Goal: Information Seeking & Learning: Check status

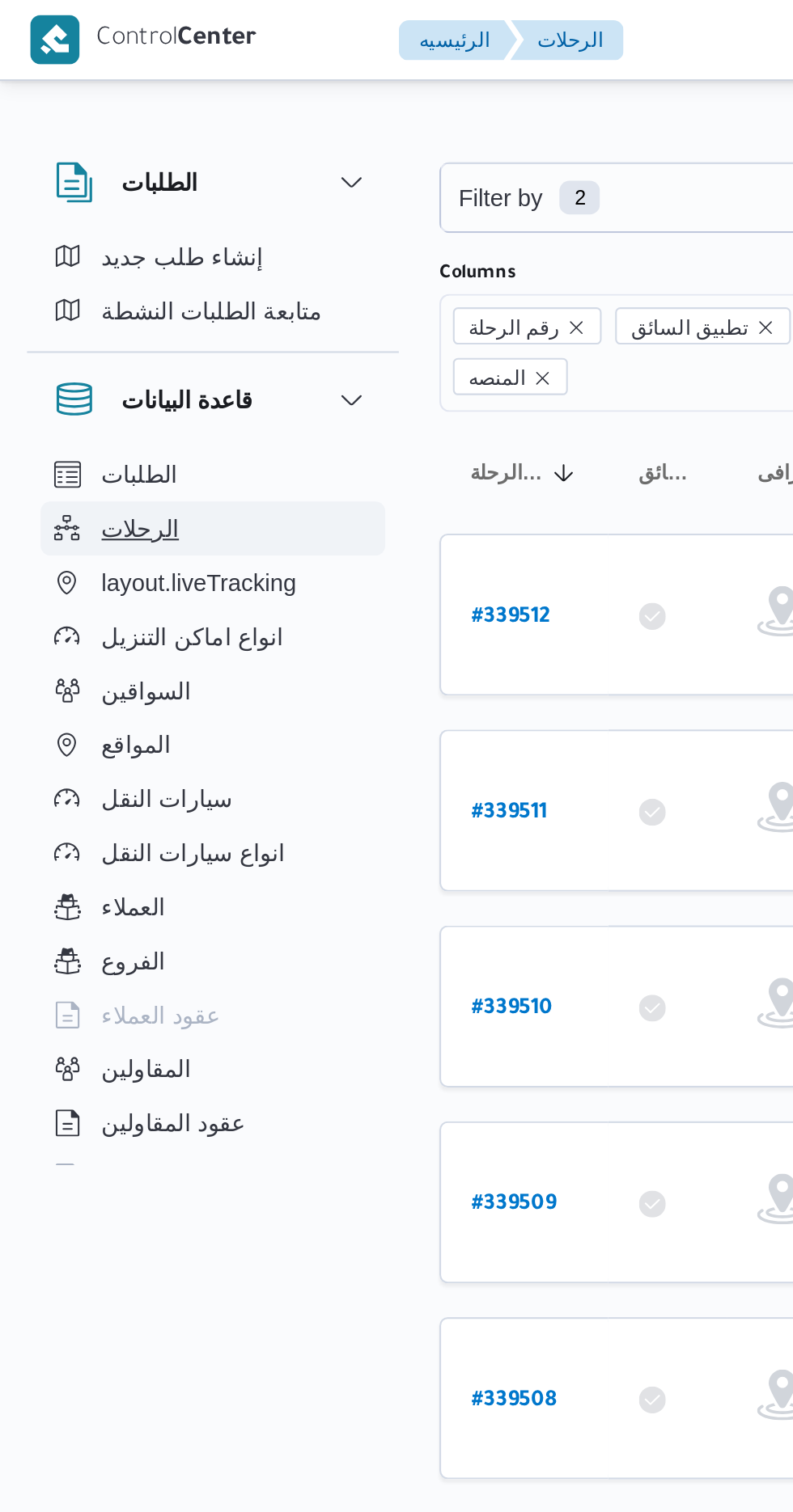
click at [48, 259] on button "الرحلات" at bounding box center [102, 253] width 165 height 26
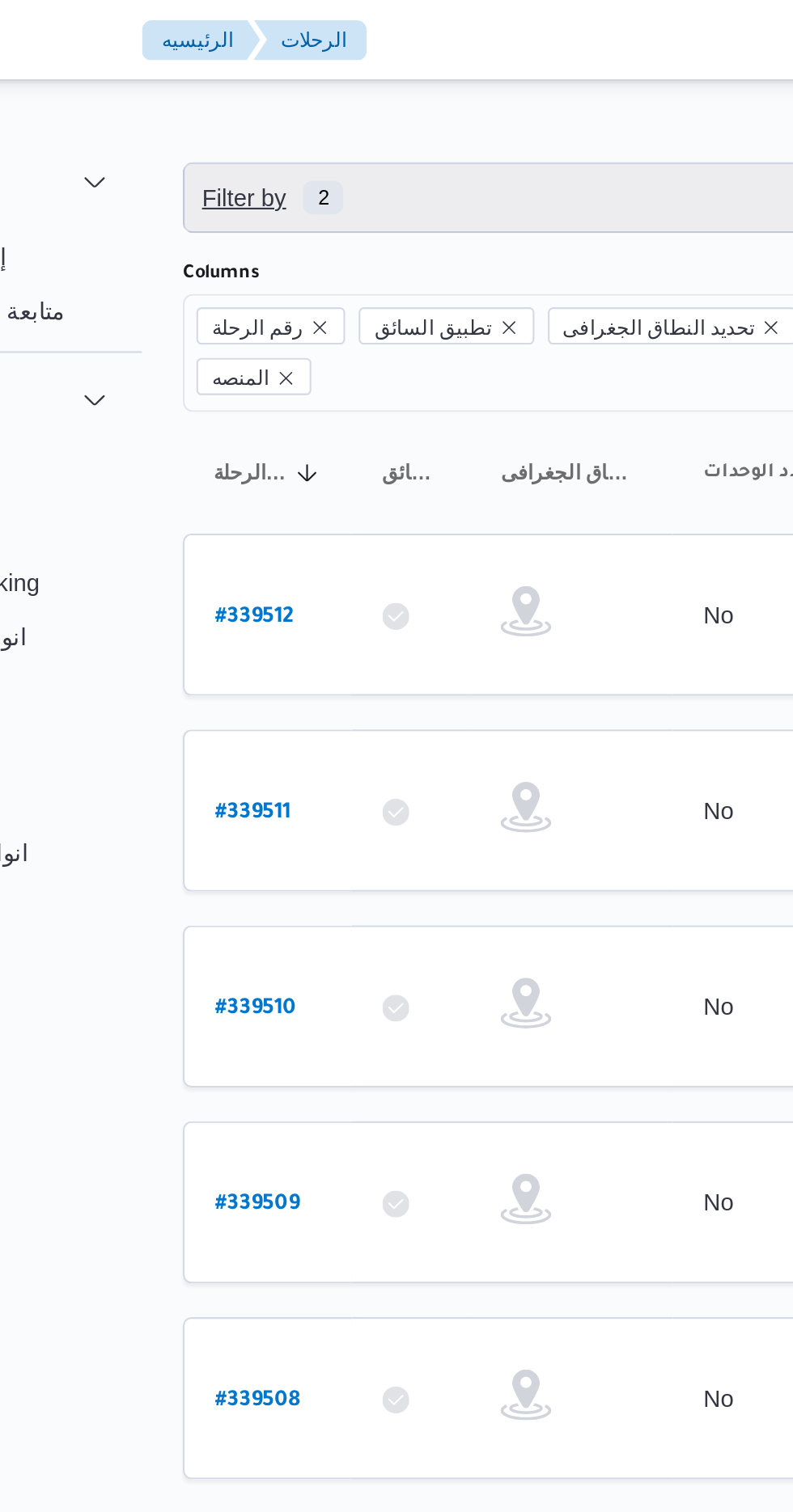
click at [349, 87] on span "Filter by 2" at bounding box center [417, 94] width 413 height 32
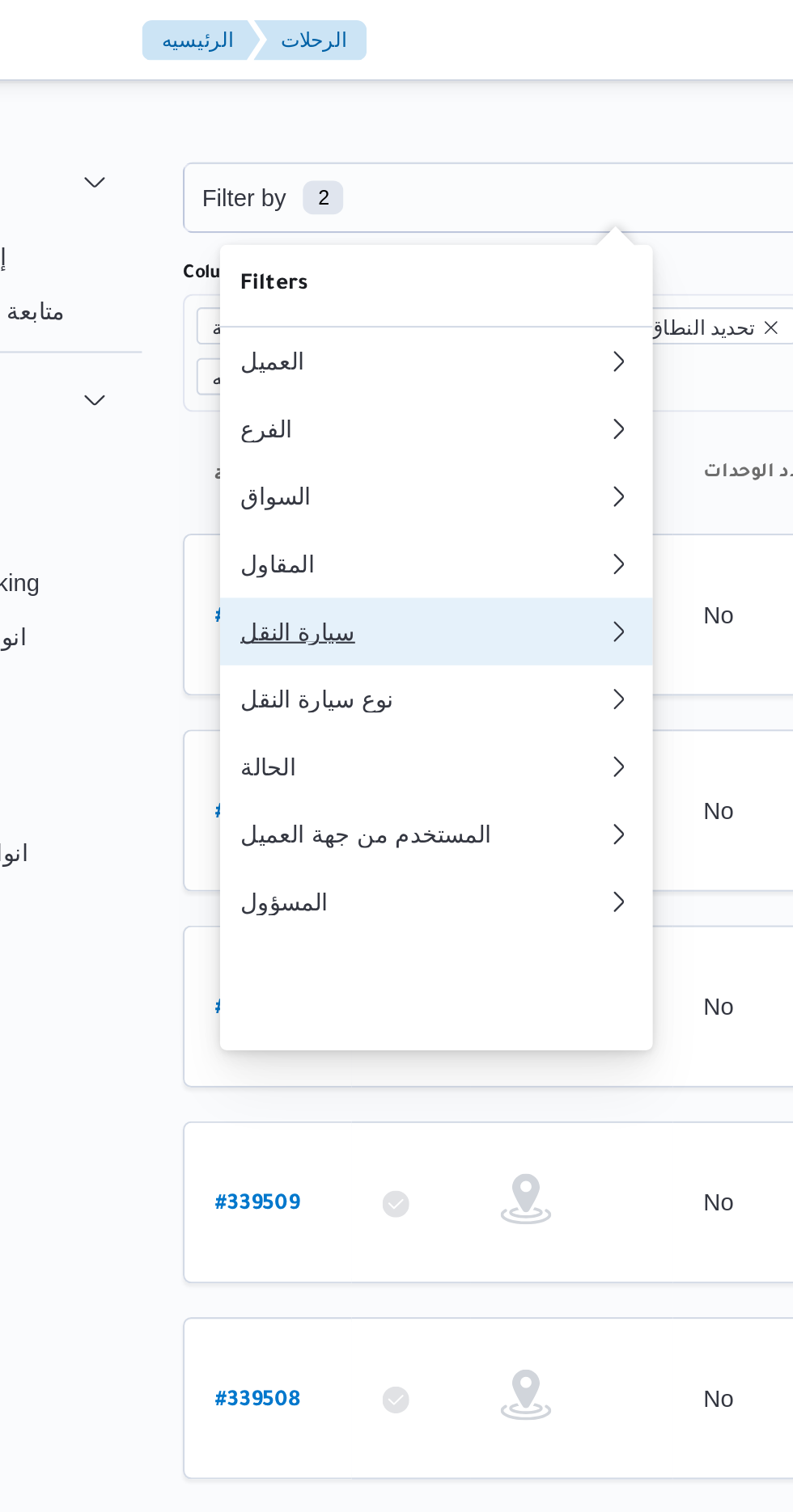
click at [318, 309] on div "سيارة النقل" at bounding box center [325, 302] width 175 height 13
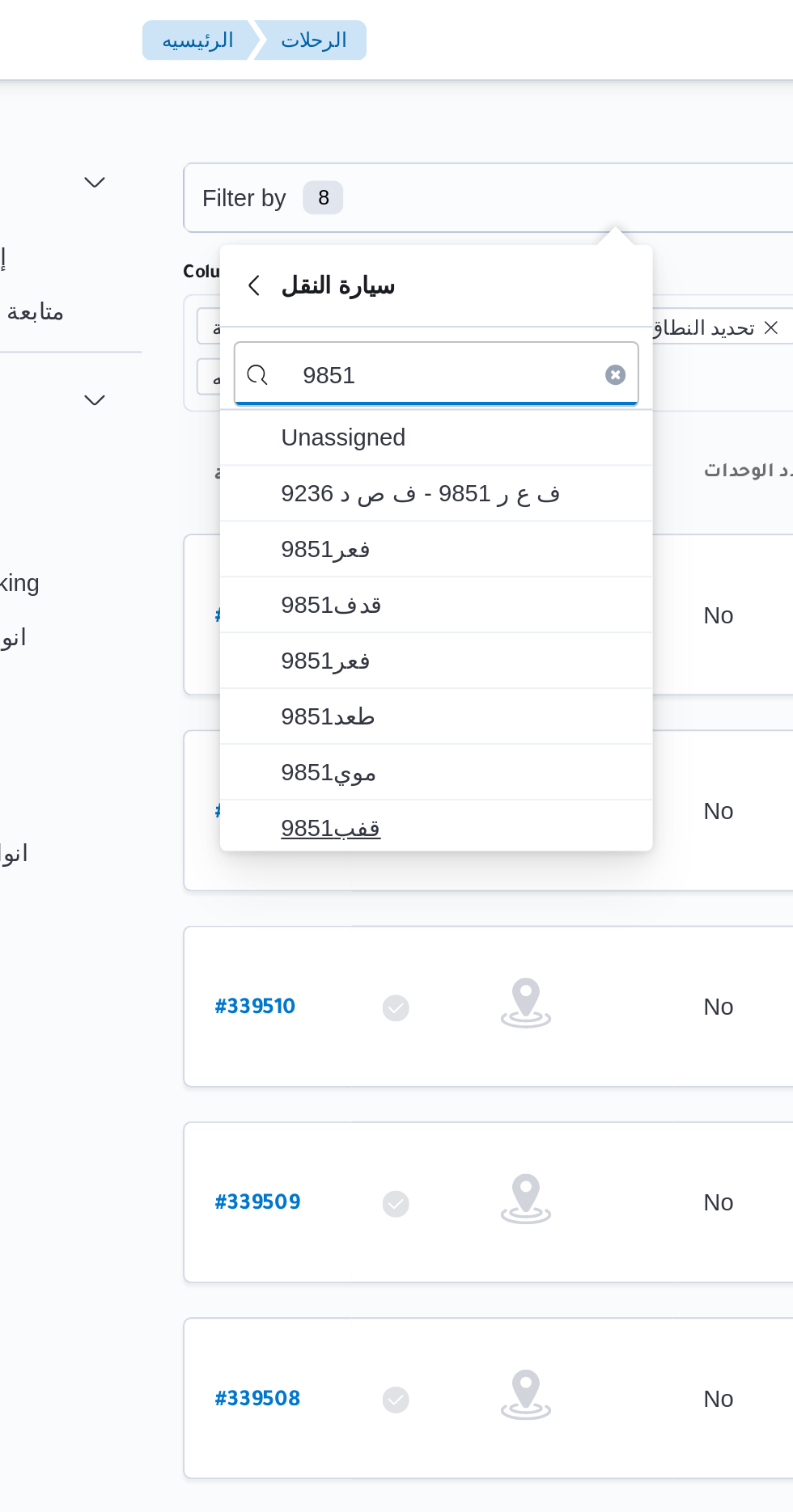
type input "9851"
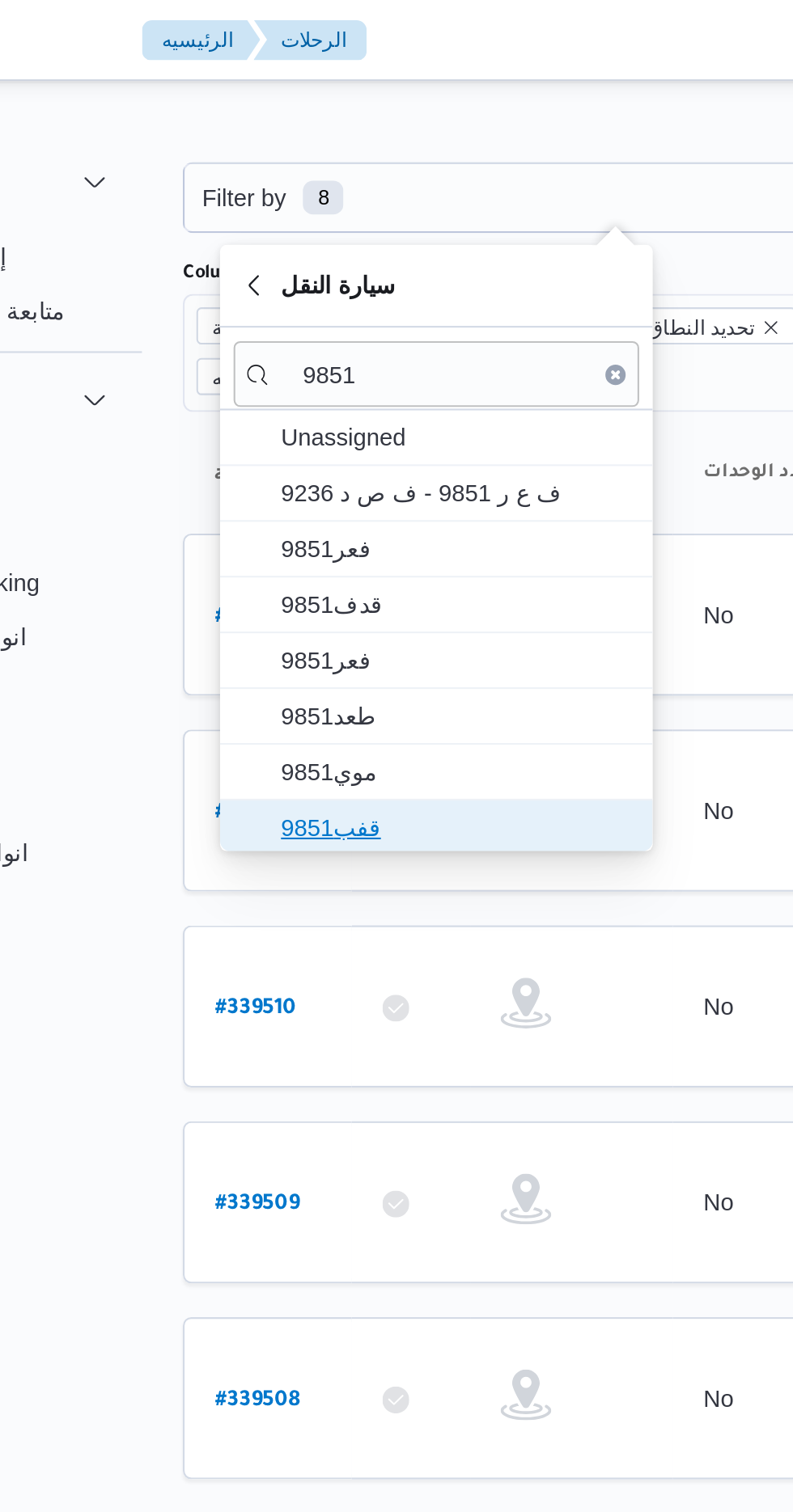
click at [338, 384] on span "قفب9851" at bounding box center [331, 395] width 194 height 26
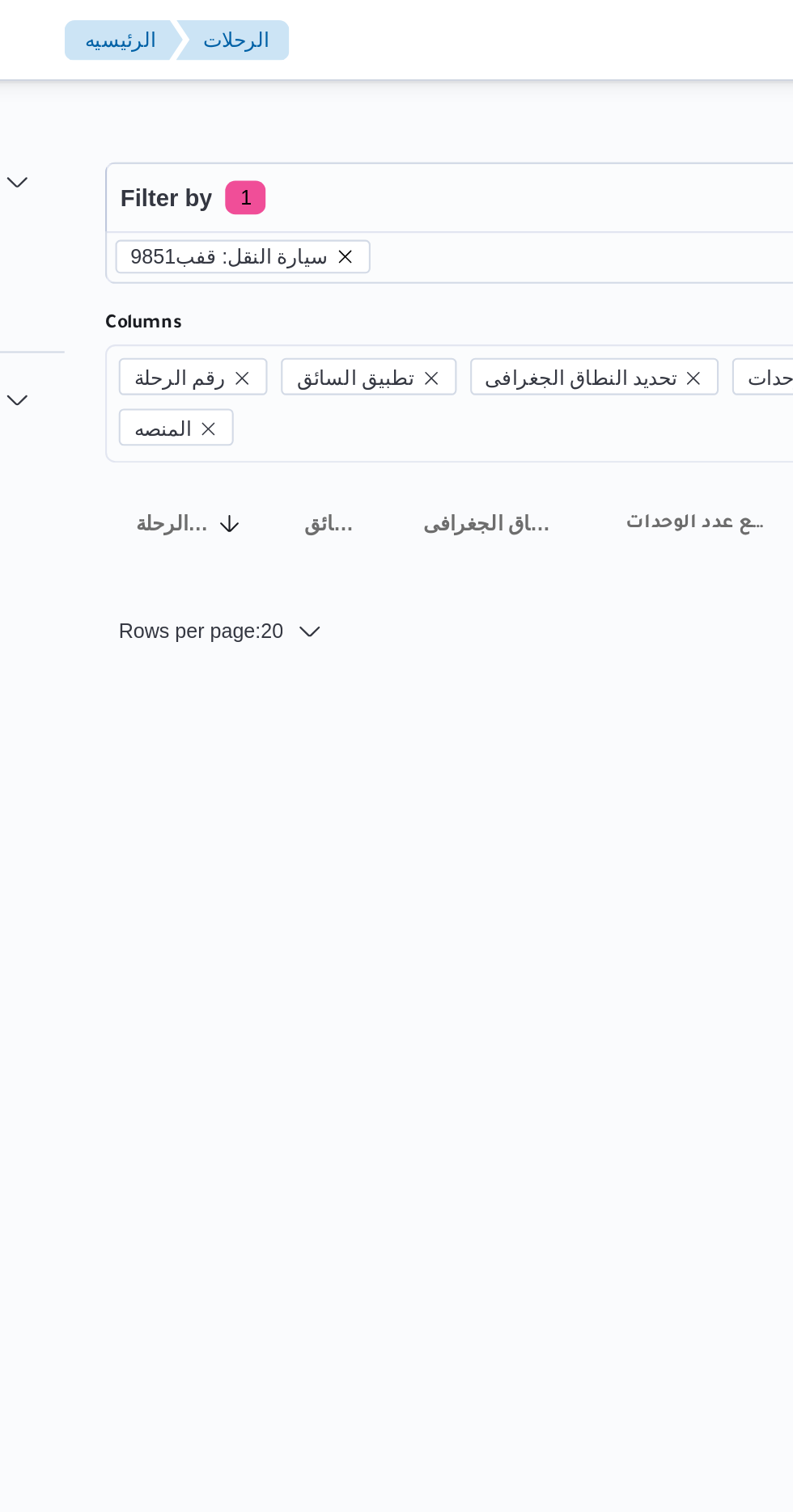
click at [321, 119] on icon "remove selected entity" at bounding box center [325, 123] width 10 height 10
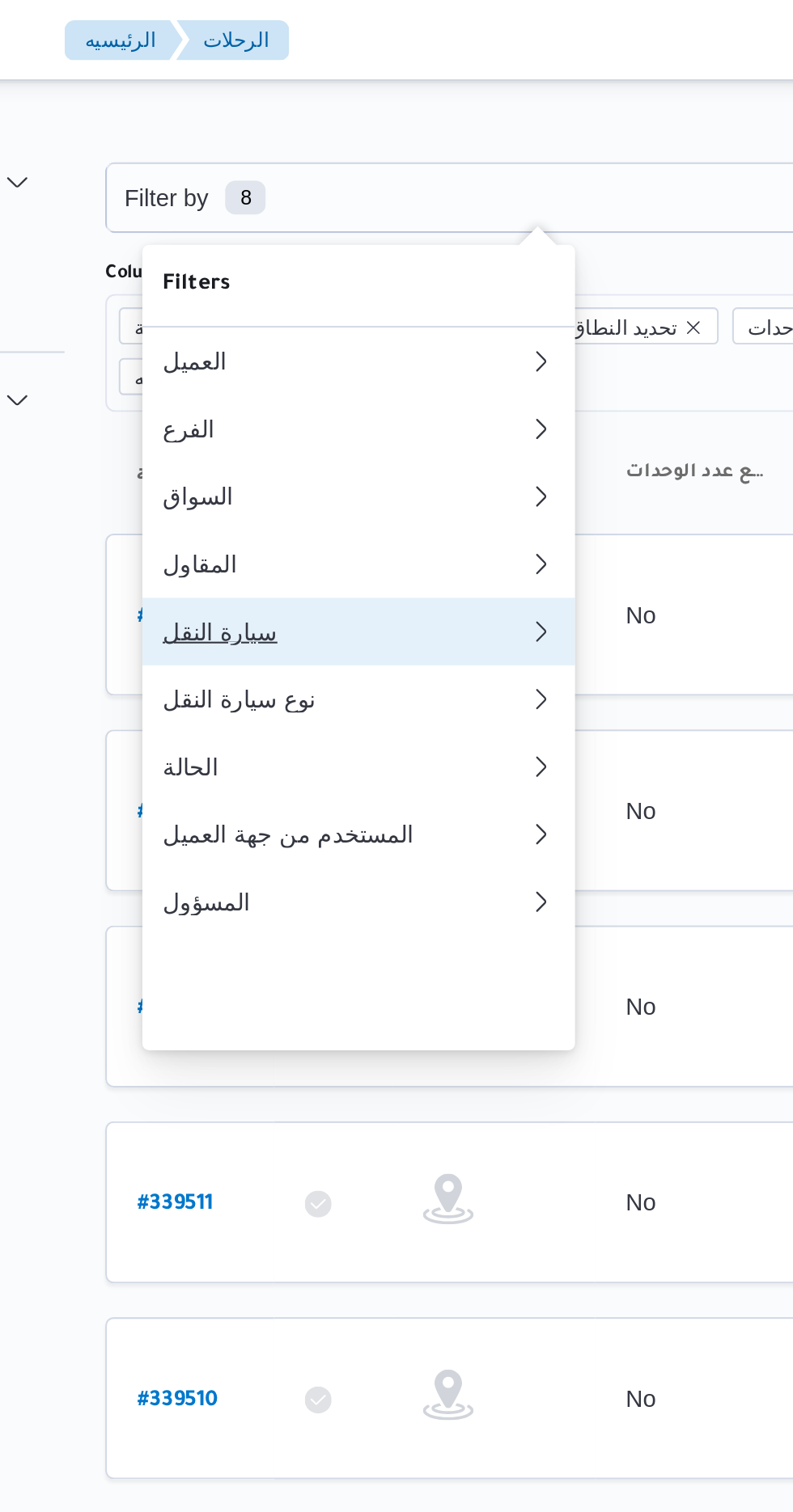
click at [315, 309] on div "سيارة النقل" at bounding box center [322, 302] width 168 height 13
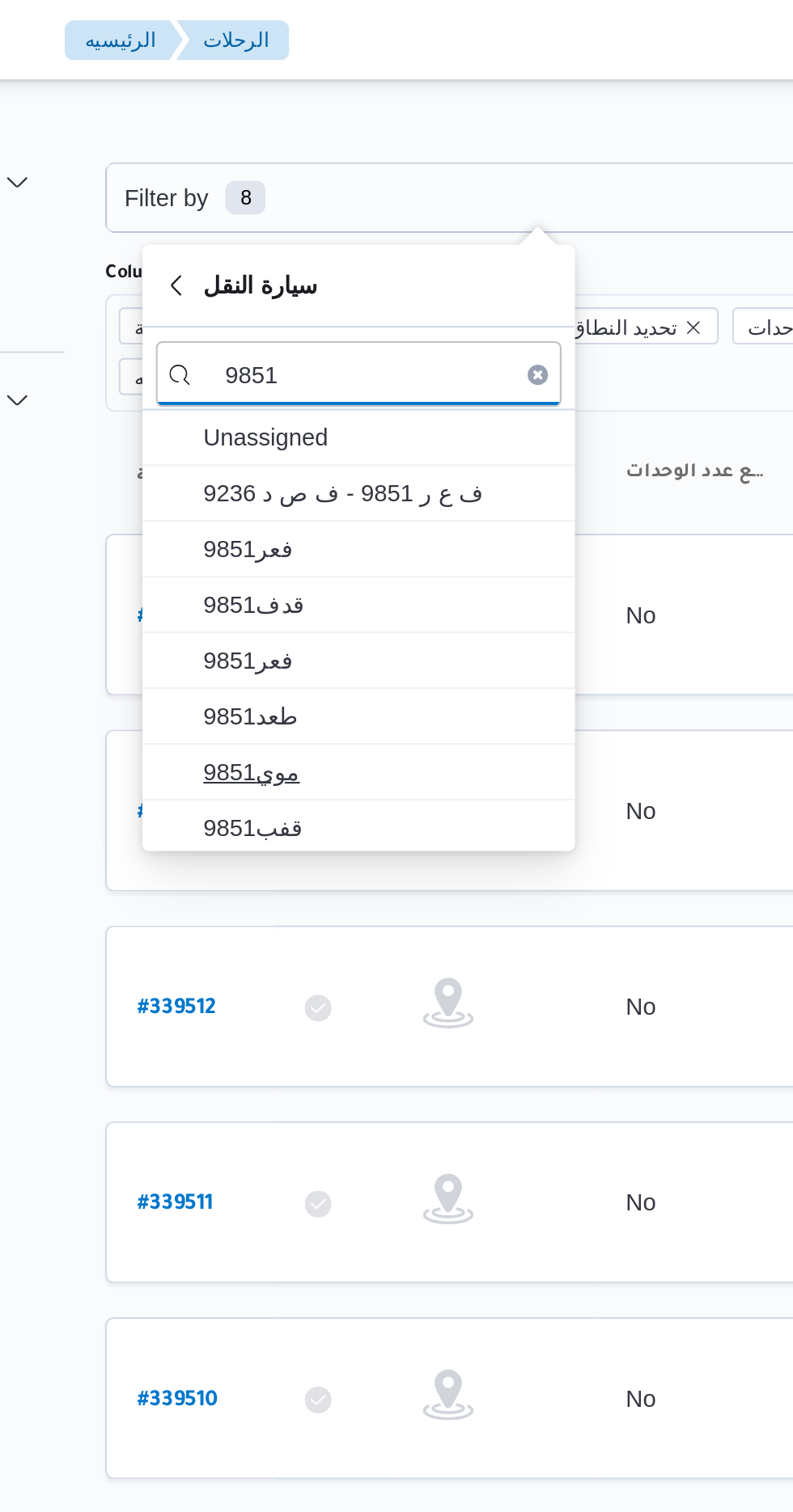
type input "9851"
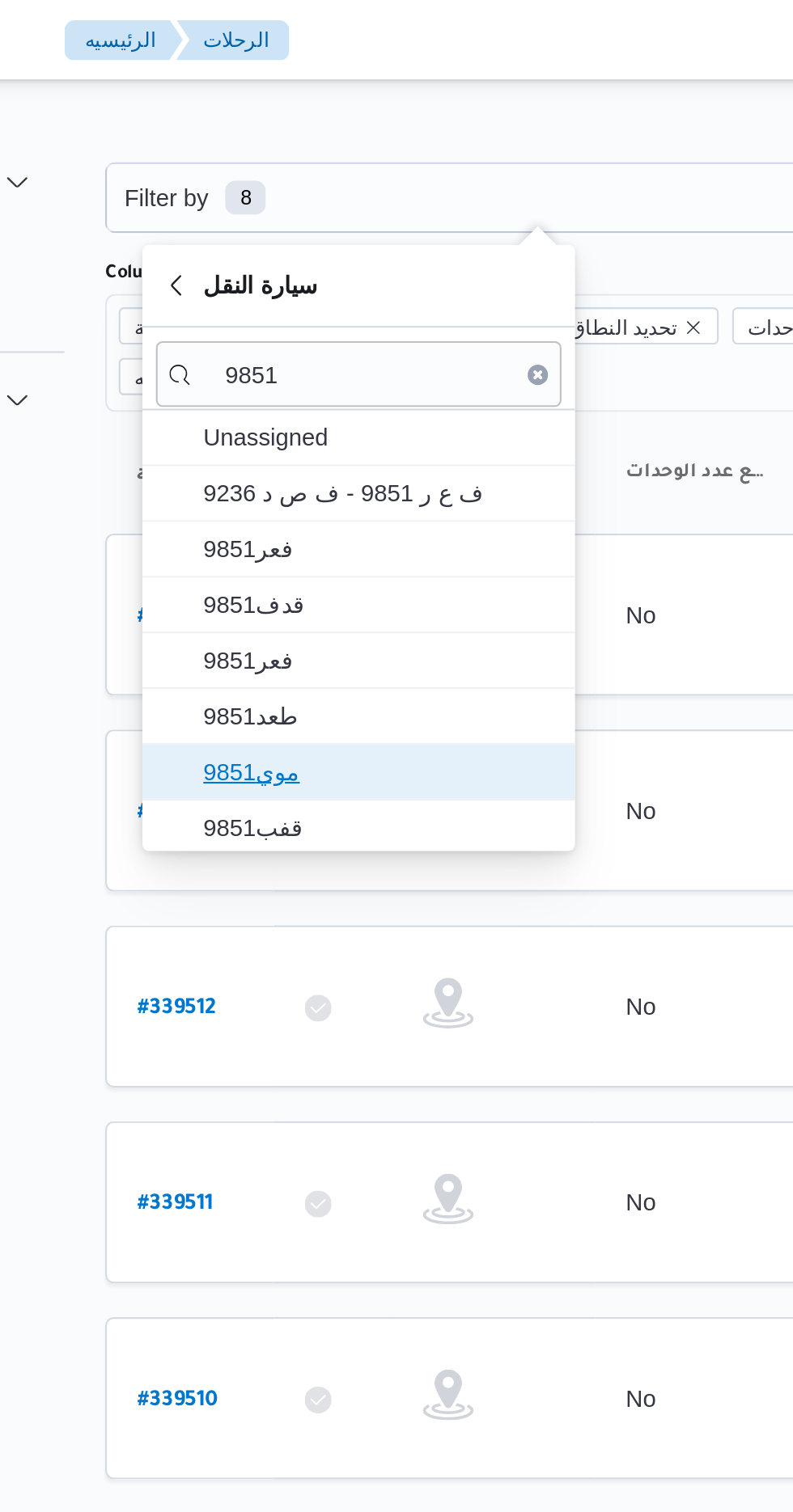
click at [328, 365] on span "موي9851" at bounding box center [341, 370] width 168 height 20
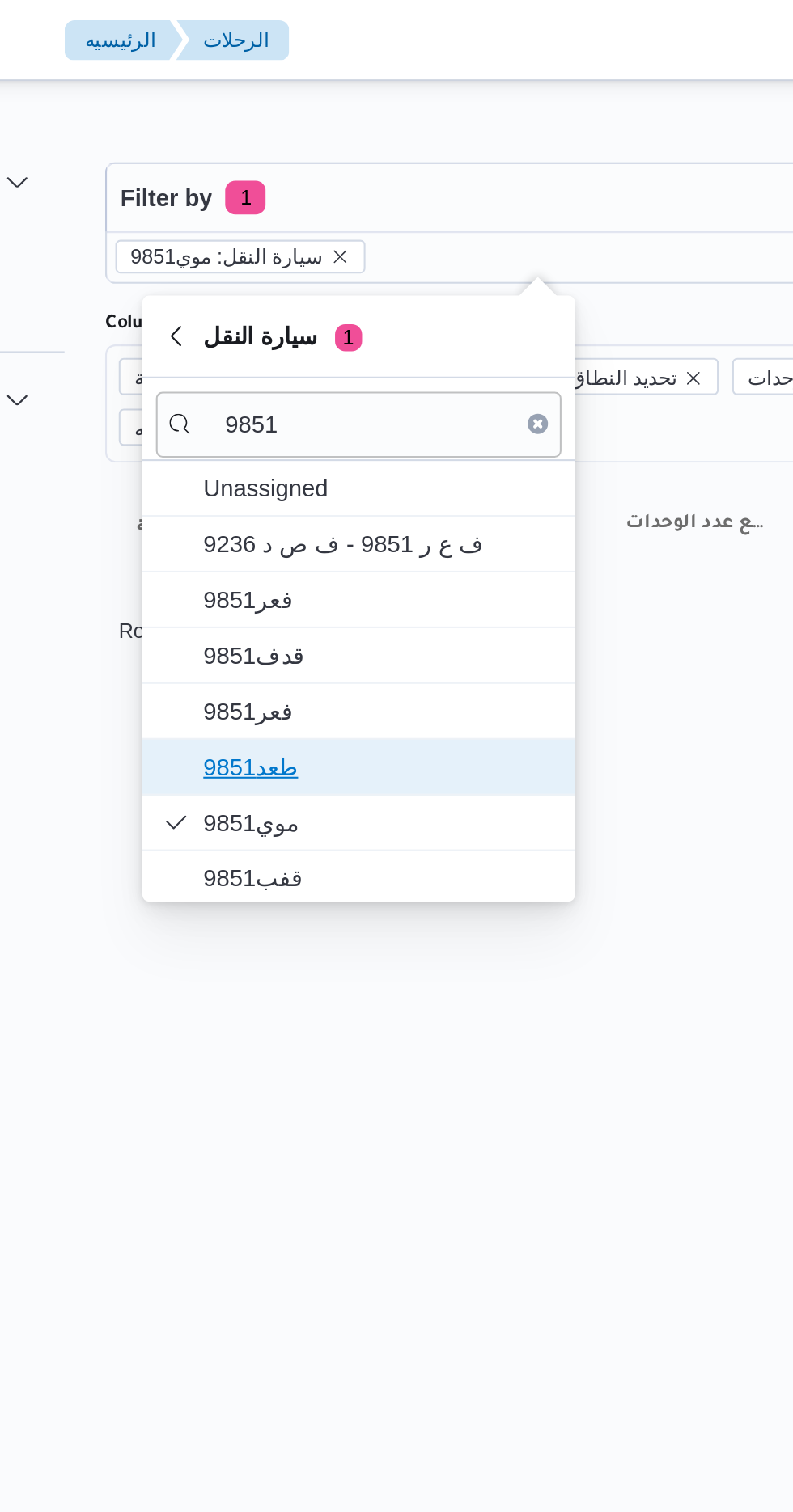
click at [347, 360] on span "طعد9851" at bounding box center [341, 367] width 168 height 20
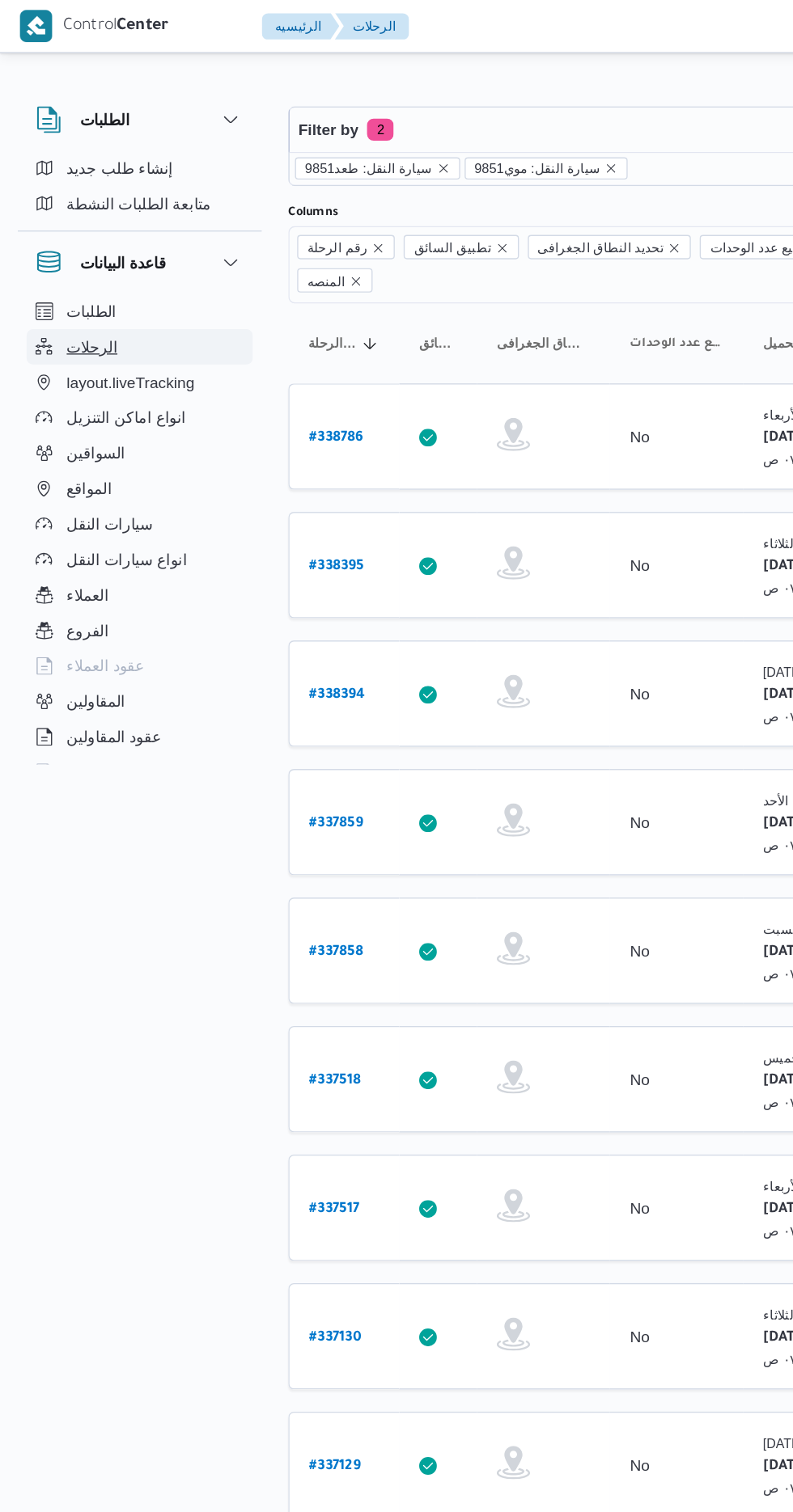
click at [90, 252] on button "الرحلات" at bounding box center [102, 253] width 165 height 26
click at [101, 255] on button "الرحلات" at bounding box center [102, 253] width 165 height 26
click at [76, 259] on span "الرحلات" at bounding box center [67, 253] width 37 height 20
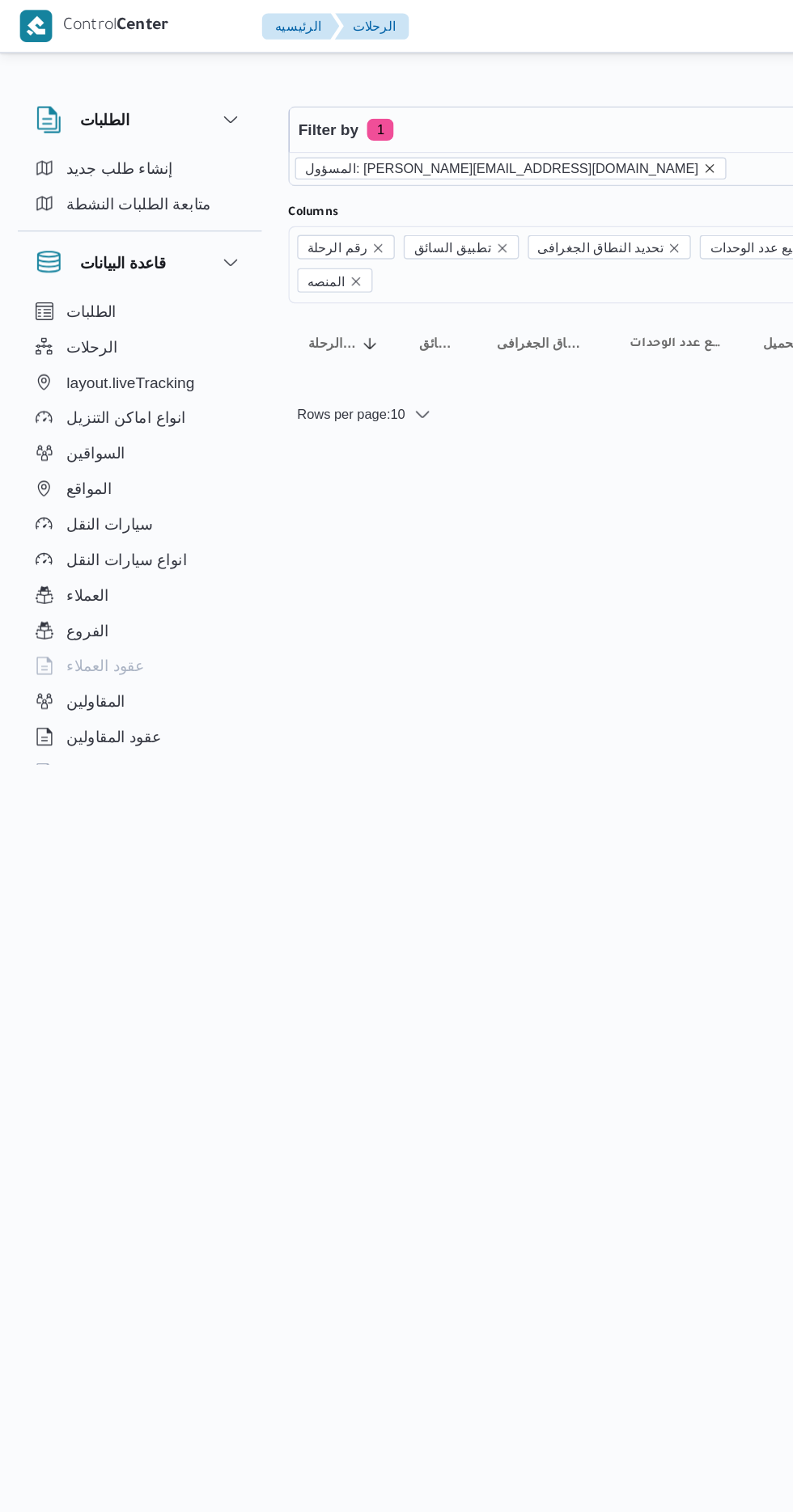
click at [514, 122] on icon "remove selected entity" at bounding box center [517, 122] width 6 height 6
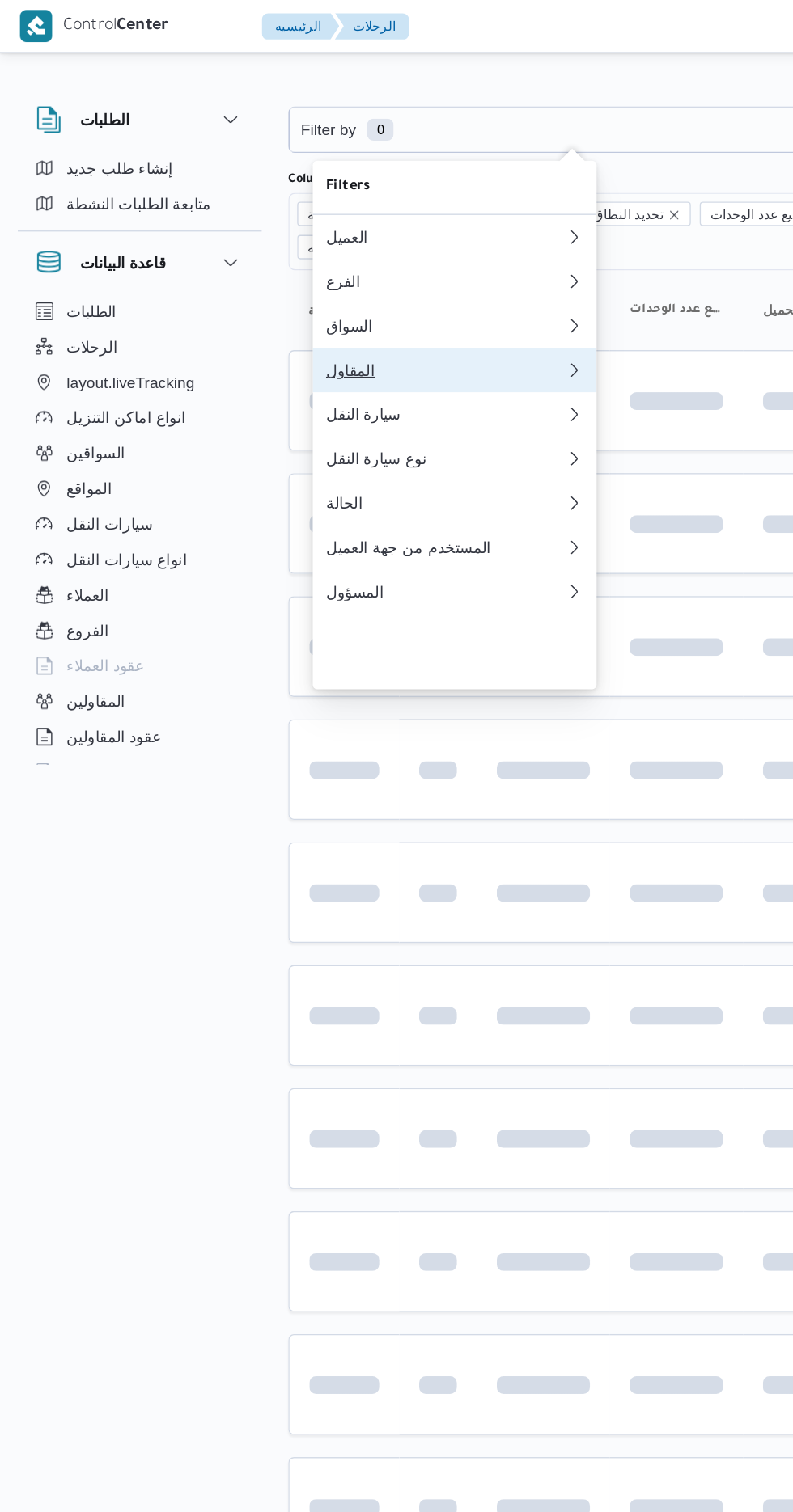
click at [332, 277] on div "المقاول" at bounding box center [325, 270] width 175 height 13
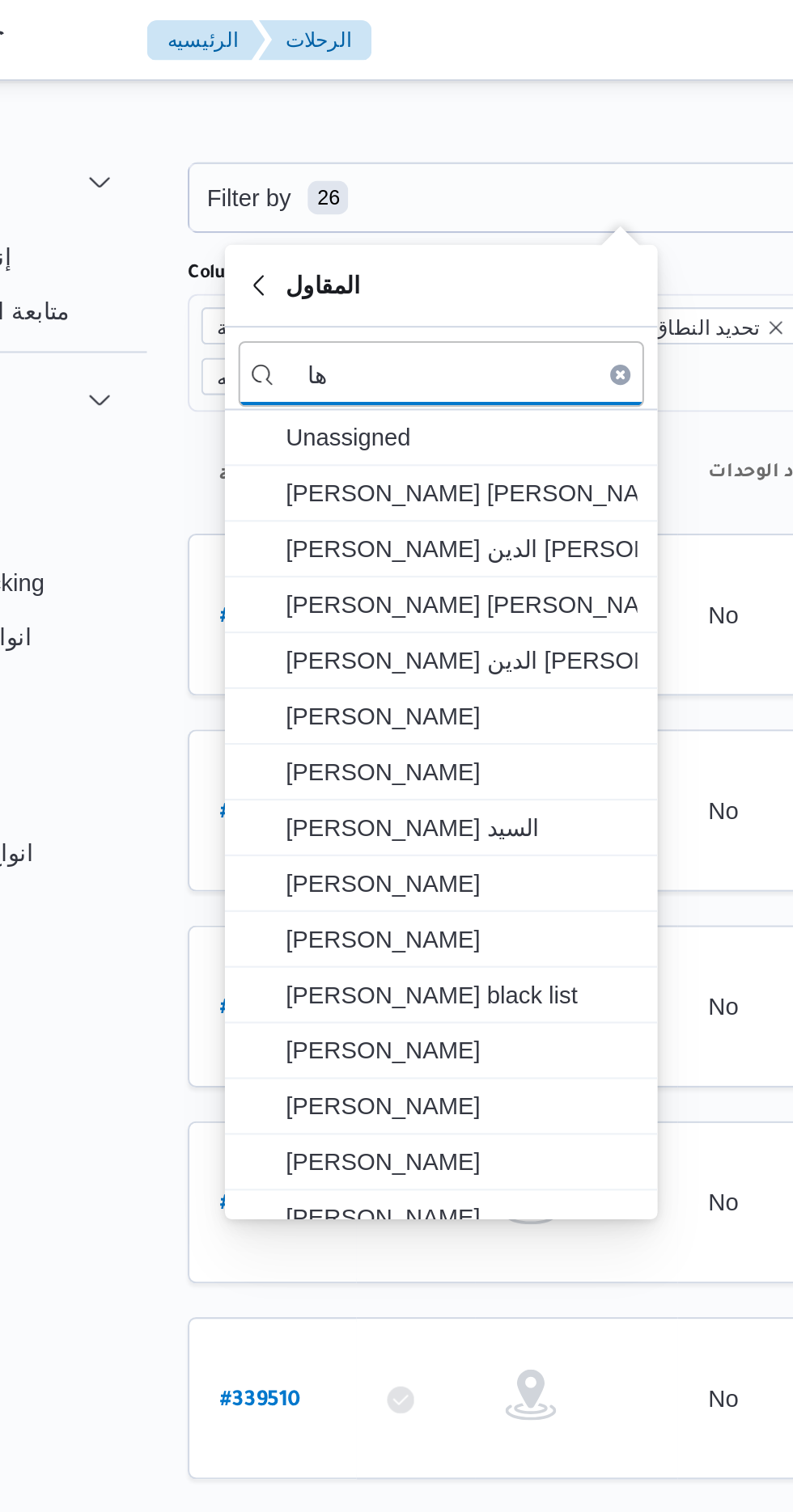
type input "ه"
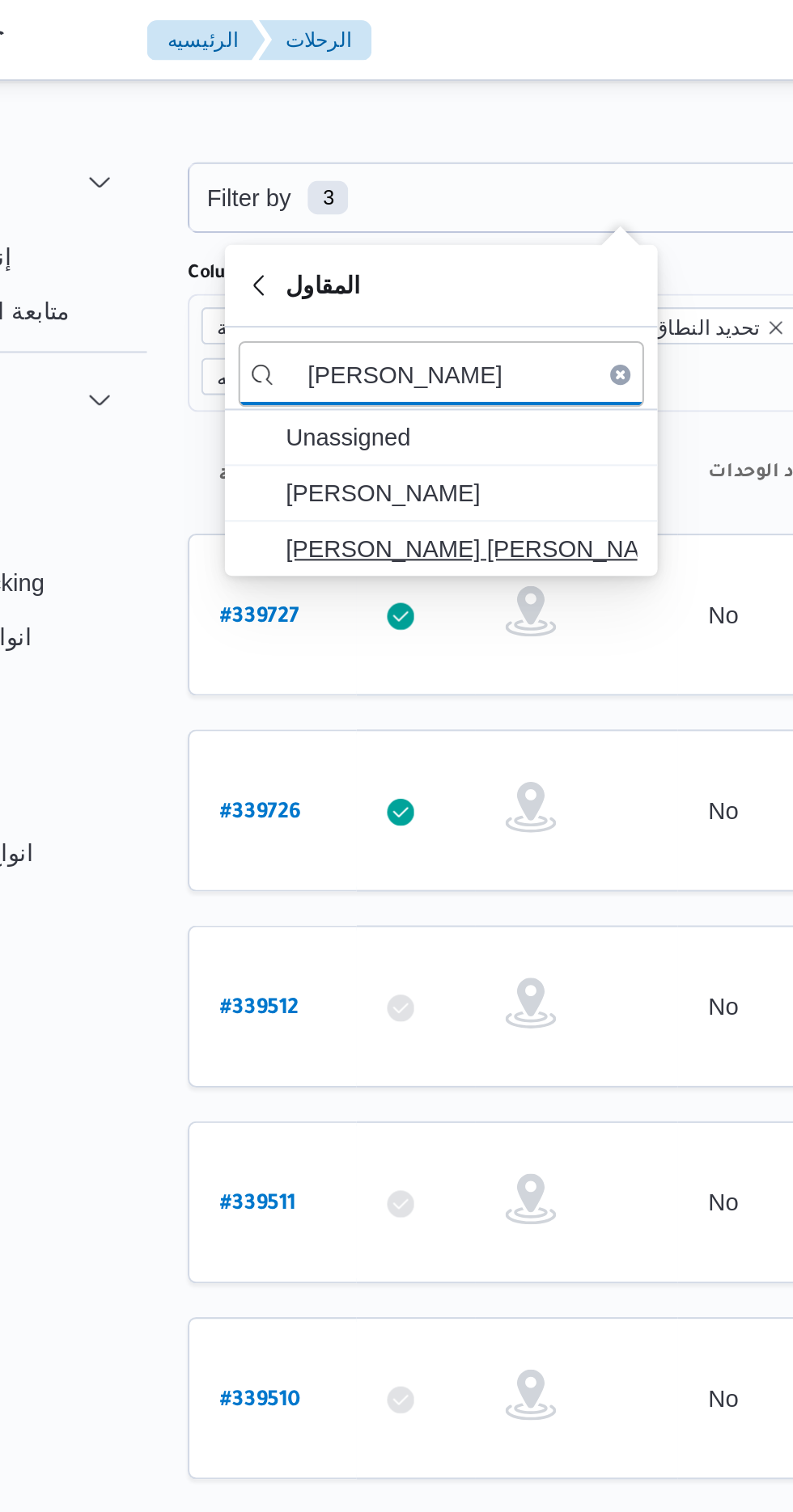
type input "[PERSON_NAME]"
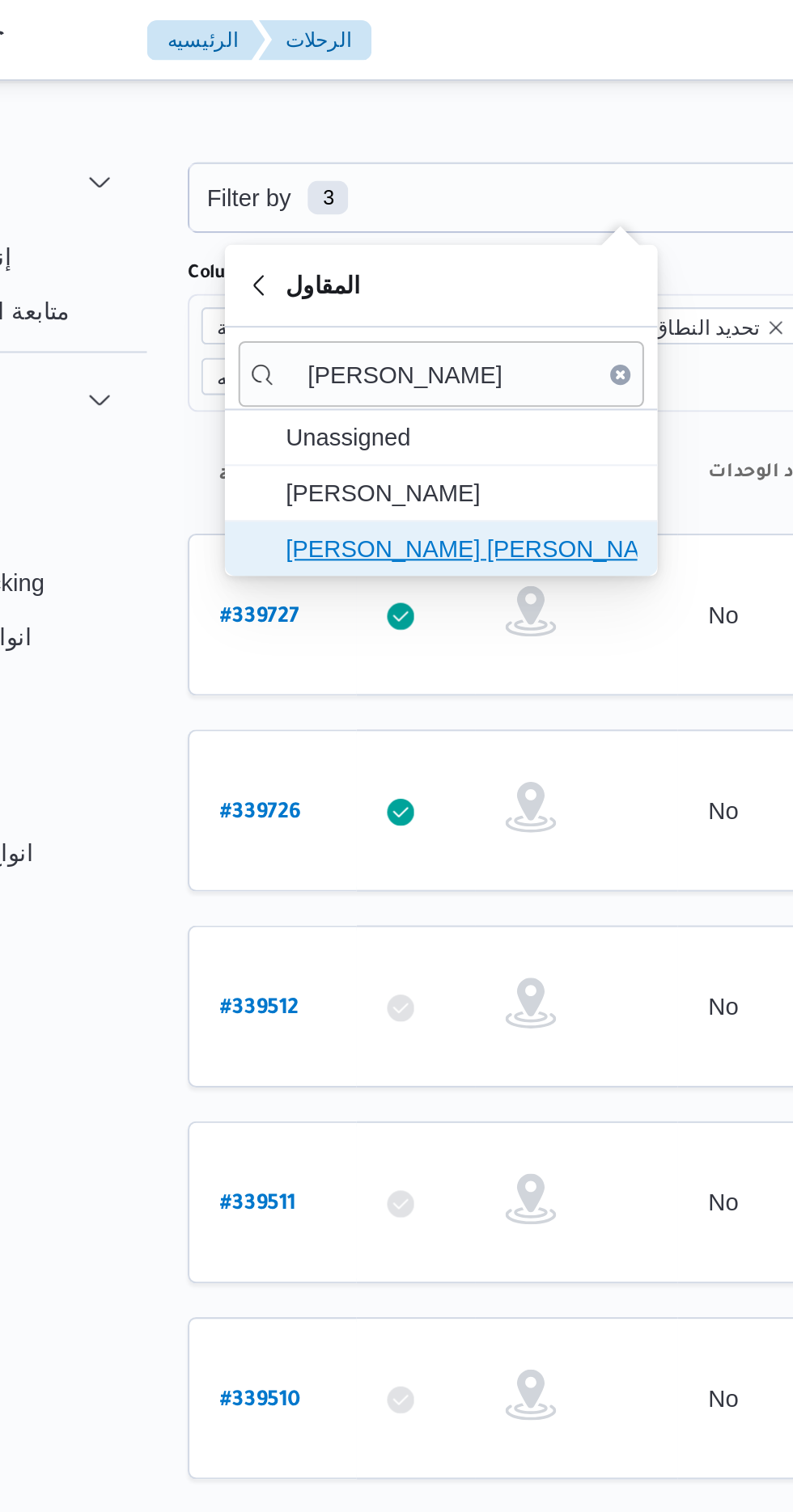
click at [378, 256] on span "[PERSON_NAME] [PERSON_NAME]" at bounding box center [341, 263] width 168 height 20
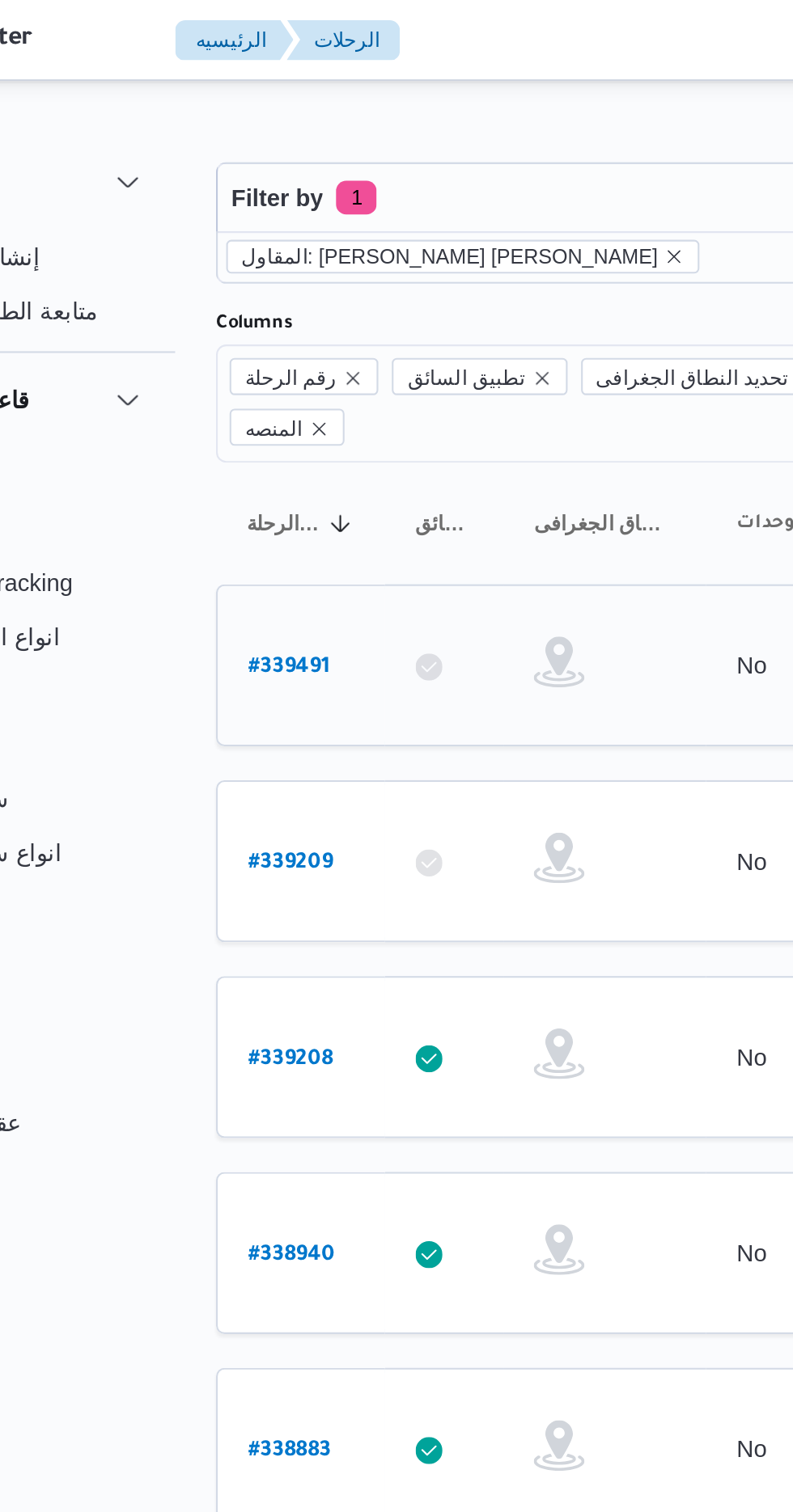
click at [252, 314] on b "# 339491" at bounding box center [245, 320] width 39 height 12
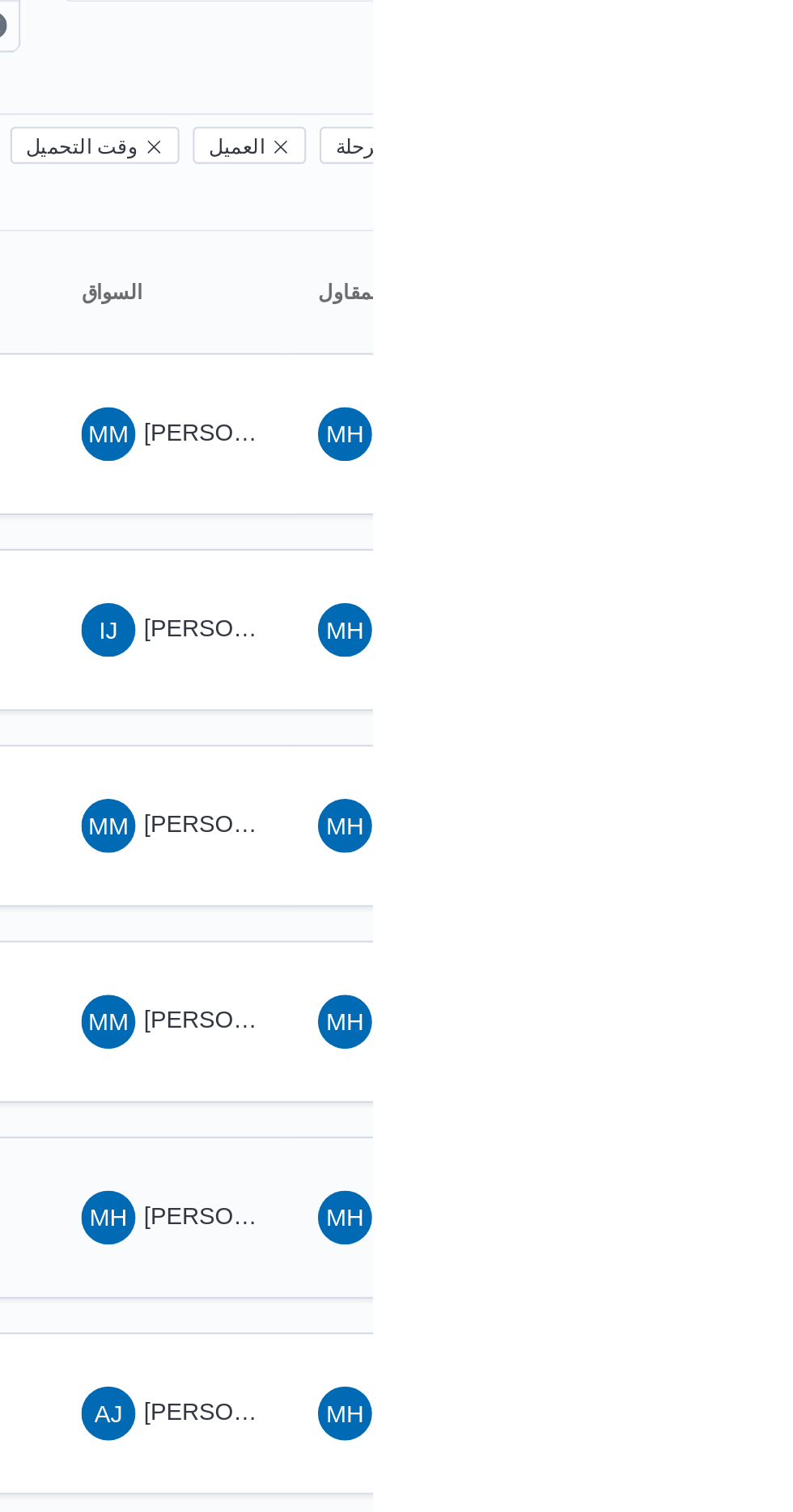
click at [698, 681] on span "MH [PERSON_NAME] [PERSON_NAME]" at bounding box center [696, 694] width 84 height 26
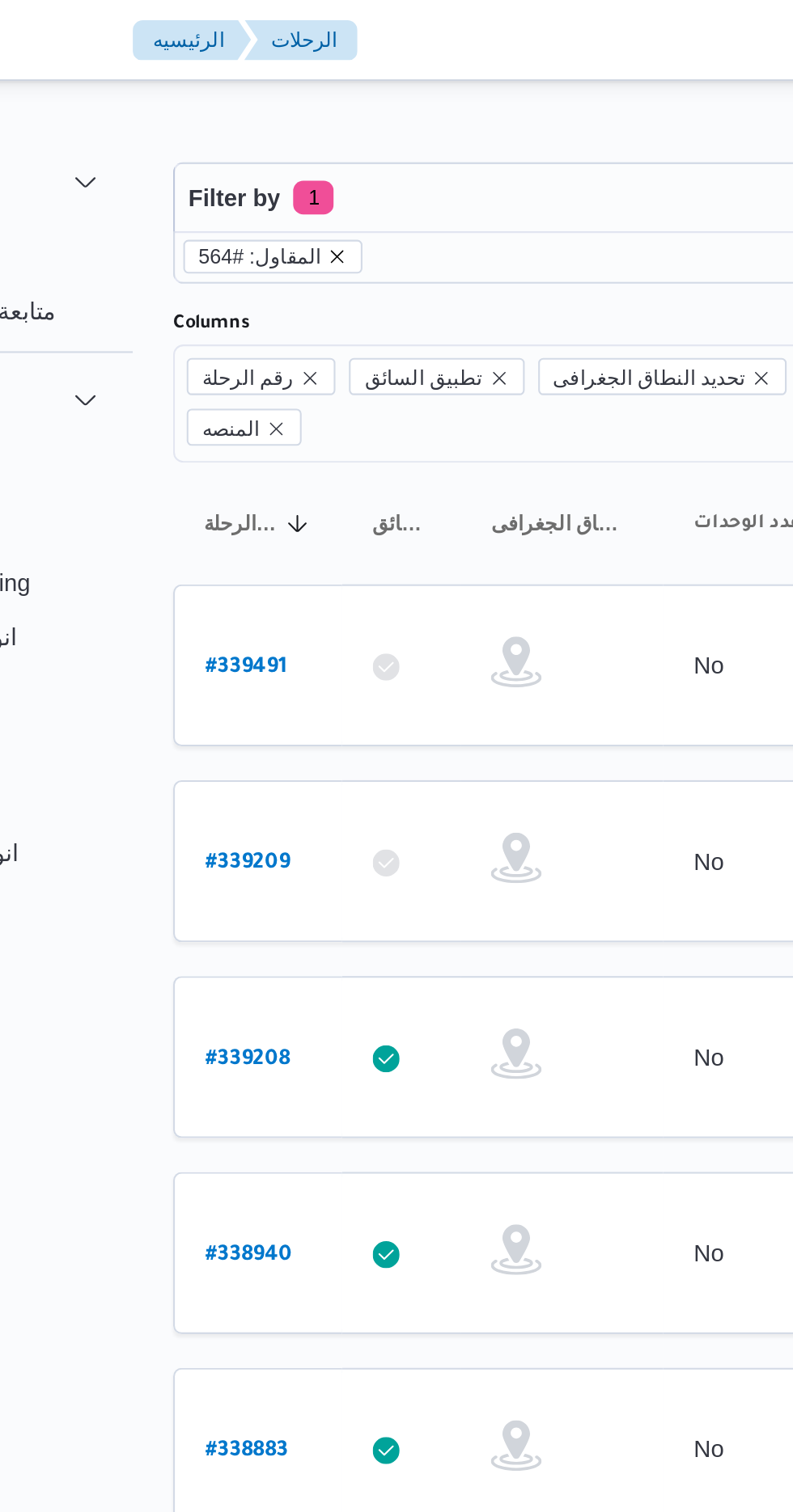
click at [284, 124] on icon "remove selected entity" at bounding box center [289, 123] width 10 height 10
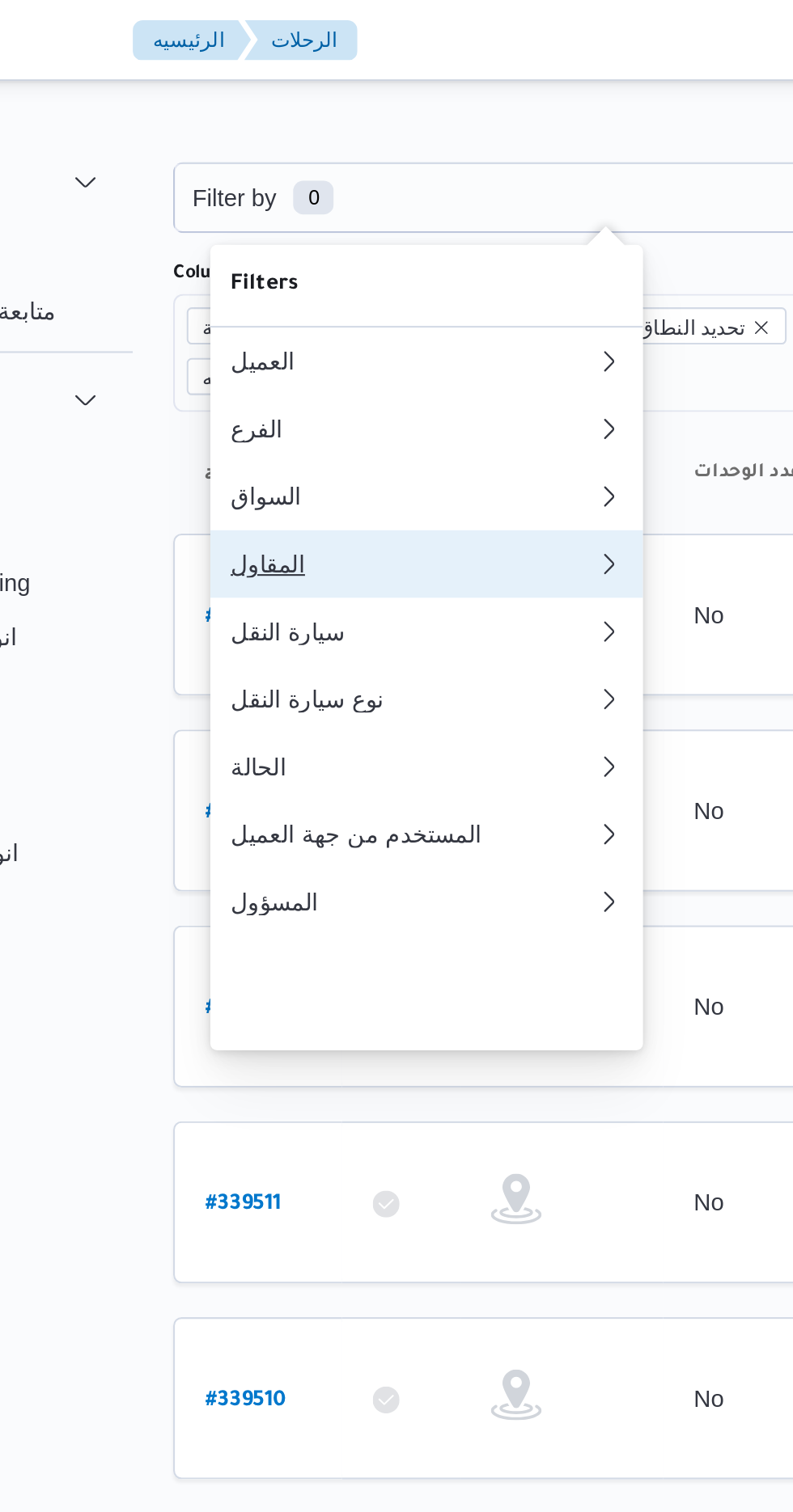
click at [309, 277] on div "المقاول" at bounding box center [322, 270] width 168 height 13
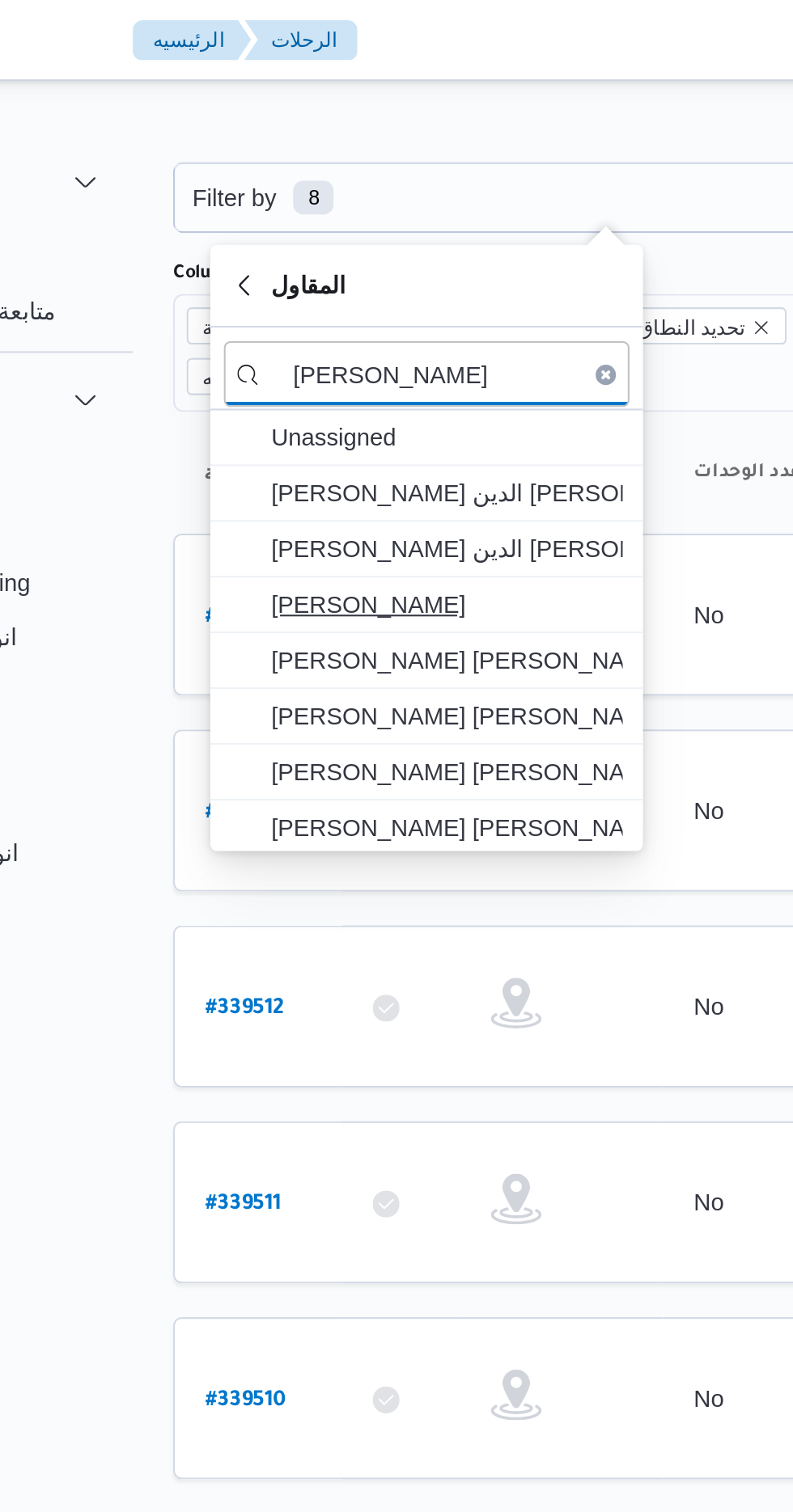
type input "[PERSON_NAME]"
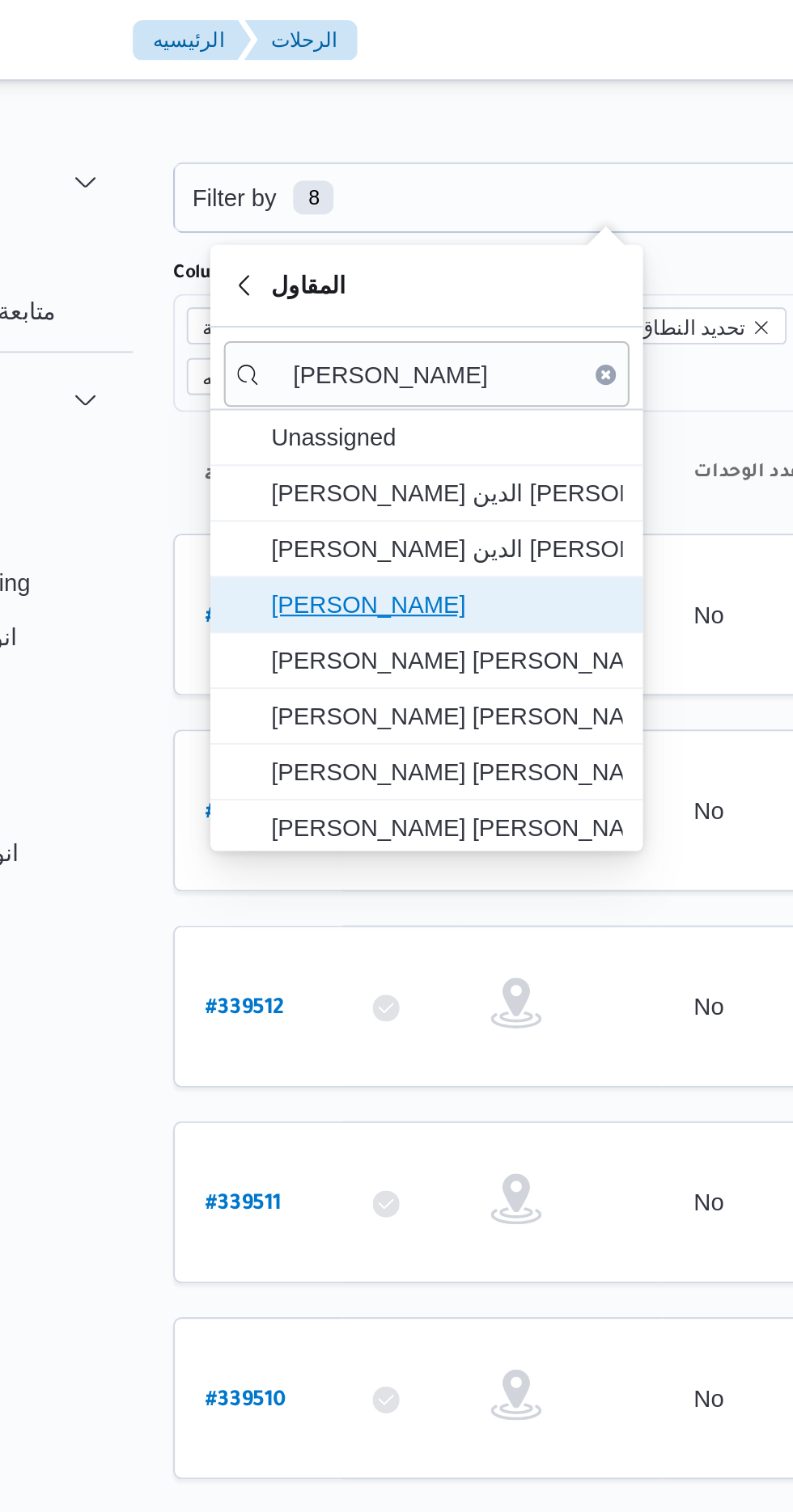
click at [383, 288] on span "[PERSON_NAME]" at bounding box center [341, 289] width 168 height 20
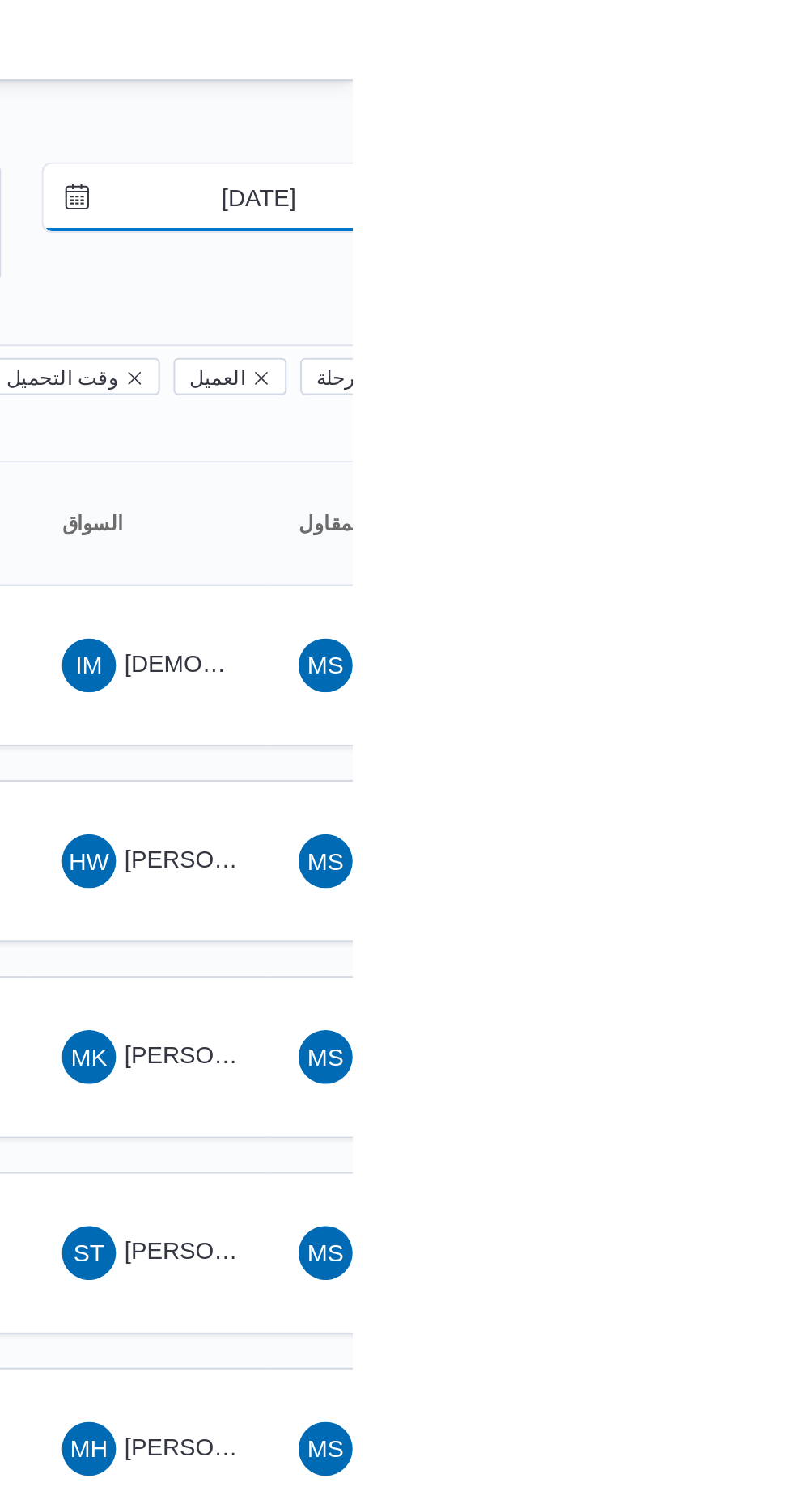
click at [761, 96] on input "[DATE]" at bounding box center [737, 94] width 184 height 32
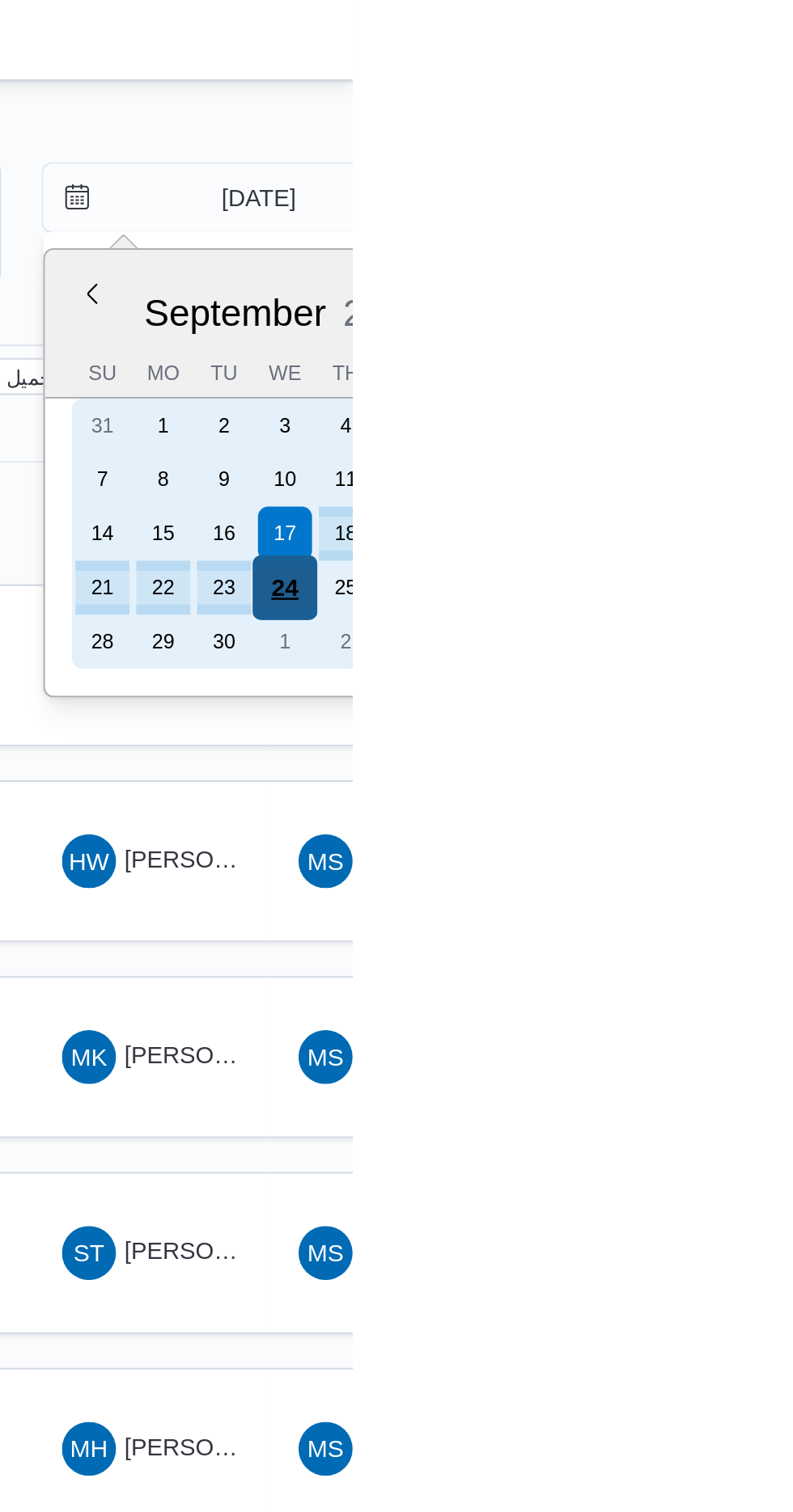
click at [767, 281] on div "24" at bounding box center [760, 281] width 31 height 31
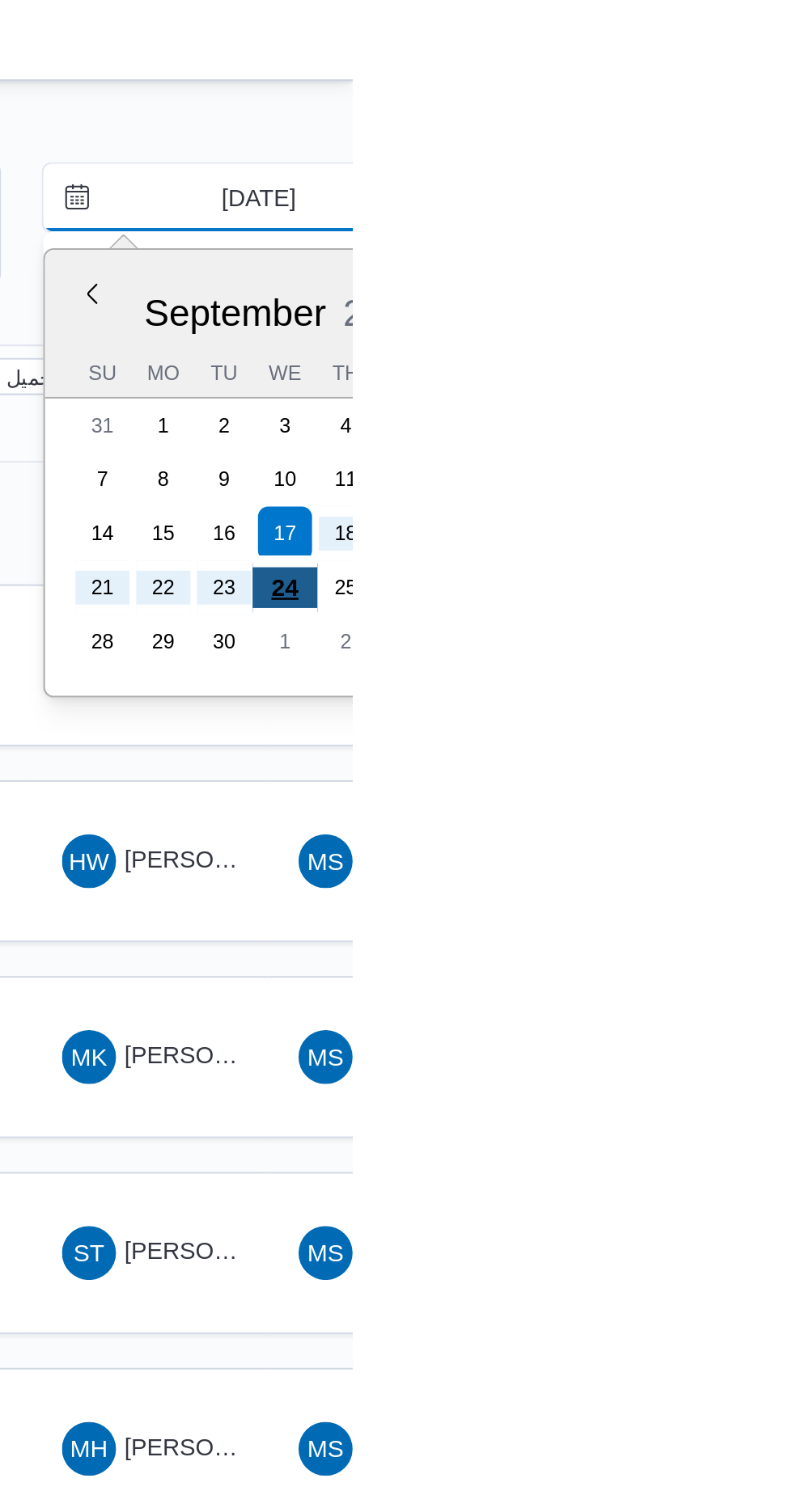
type input "[DATE]"
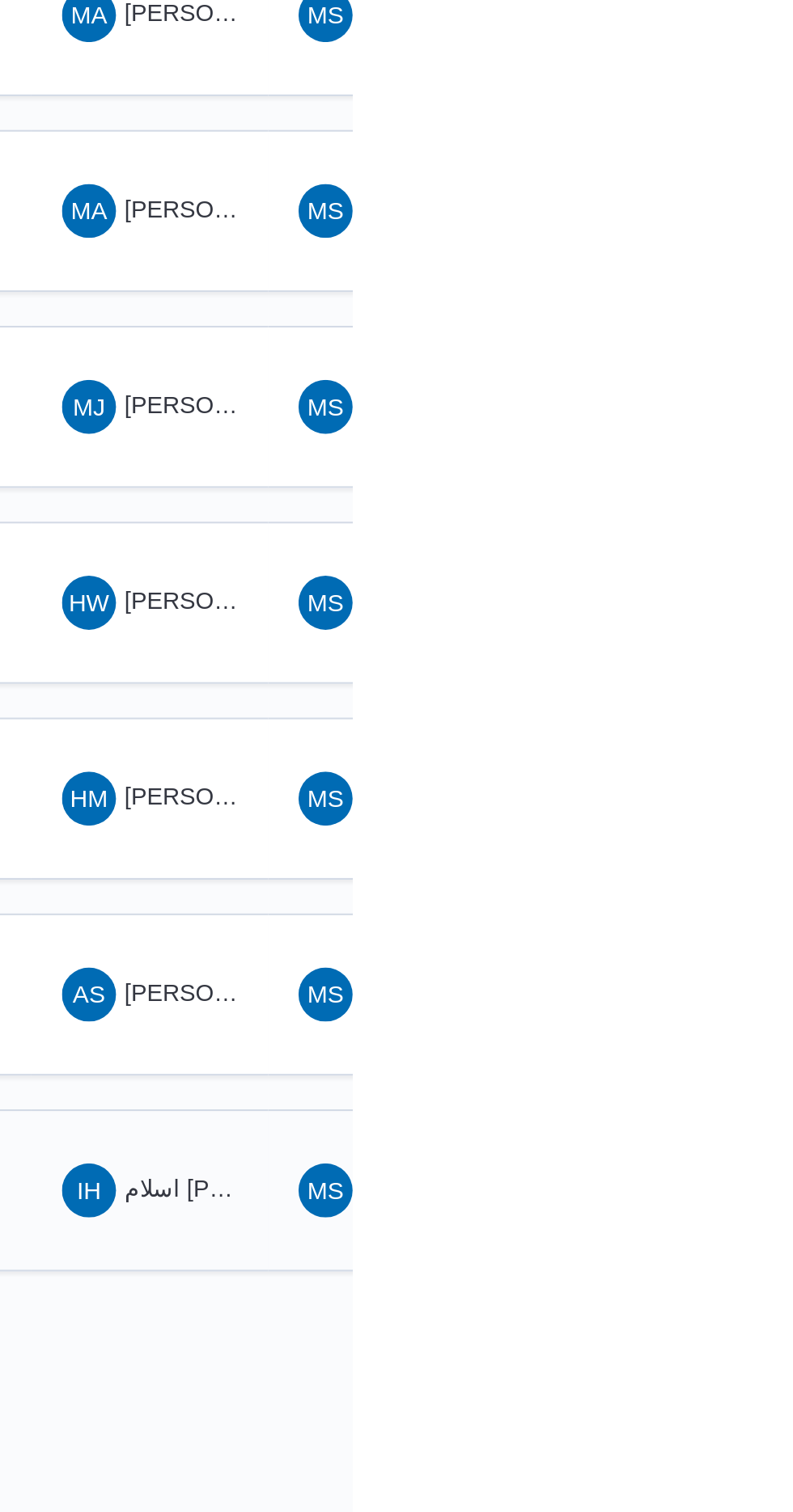
click at [712, 1156] on span "اسلام [PERSON_NAME]" at bounding box center [745, 1162] width 123 height 13
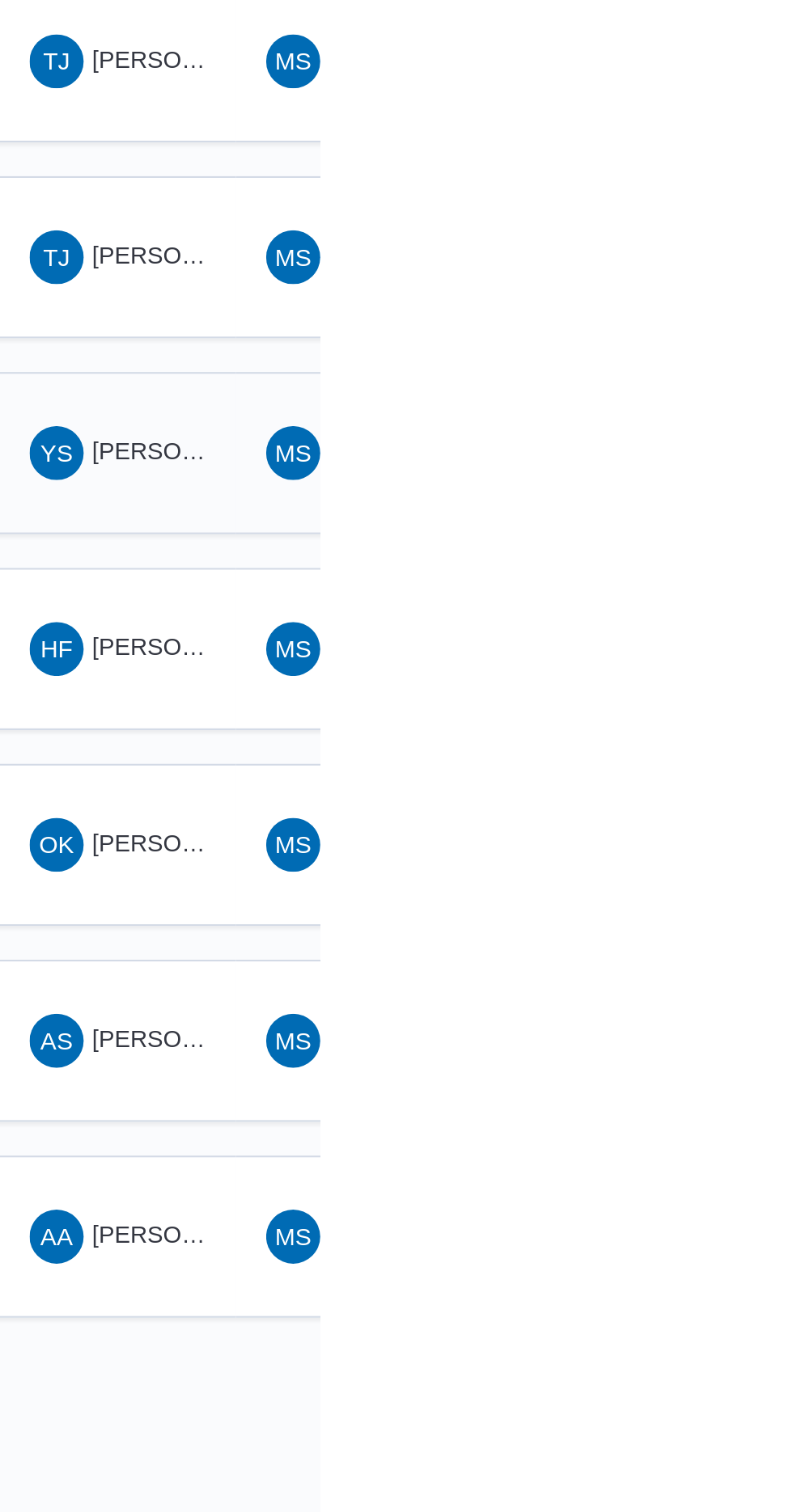
click at [725, 493] on span "YS [PERSON_NAME] [PERSON_NAME] الحمد" at bounding box center [696, 506] width 84 height 26
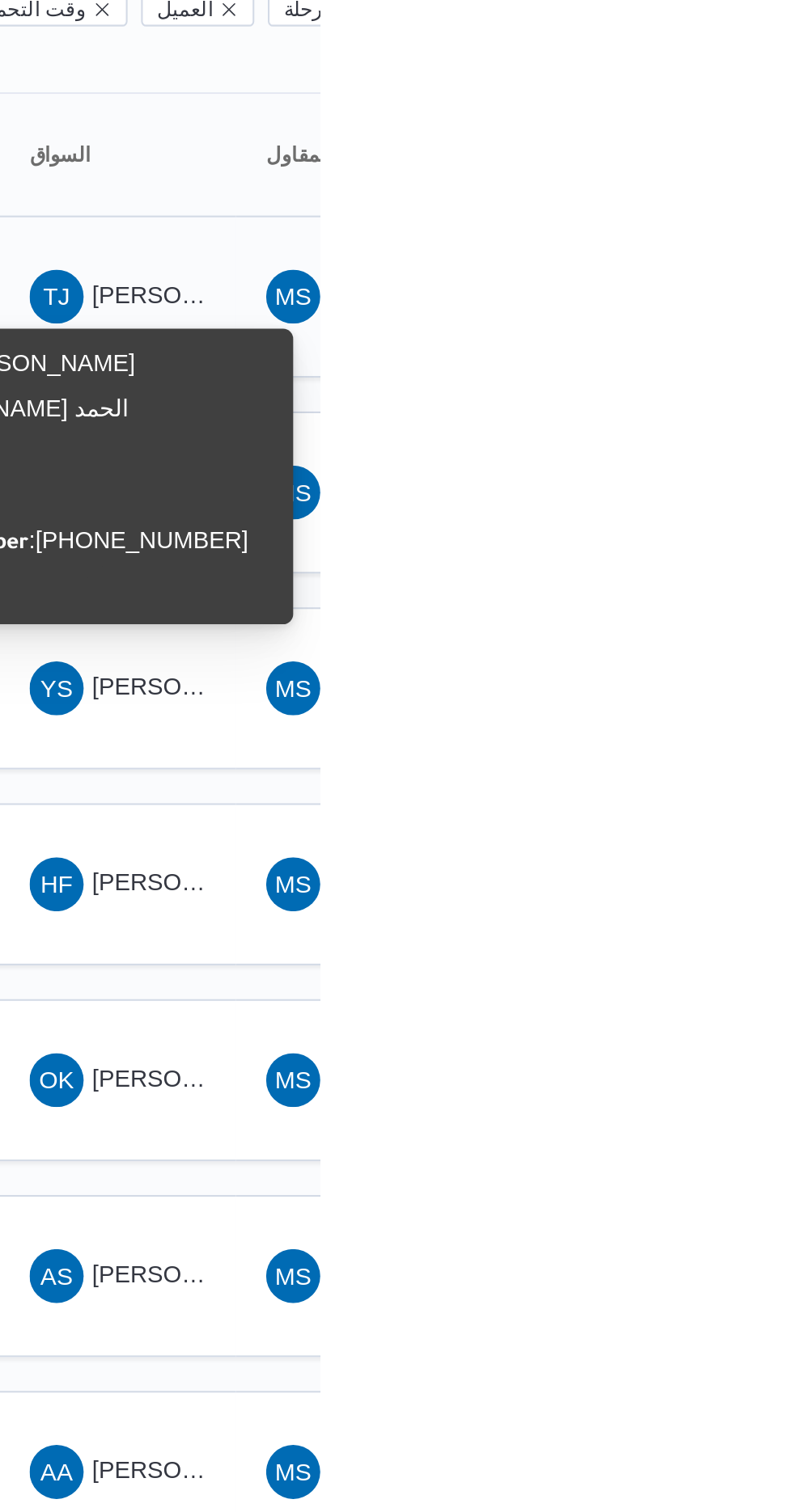
click at [715, 312] on span "[PERSON_NAME] [PERSON_NAME]" at bounding box center [778, 318] width 189 height 13
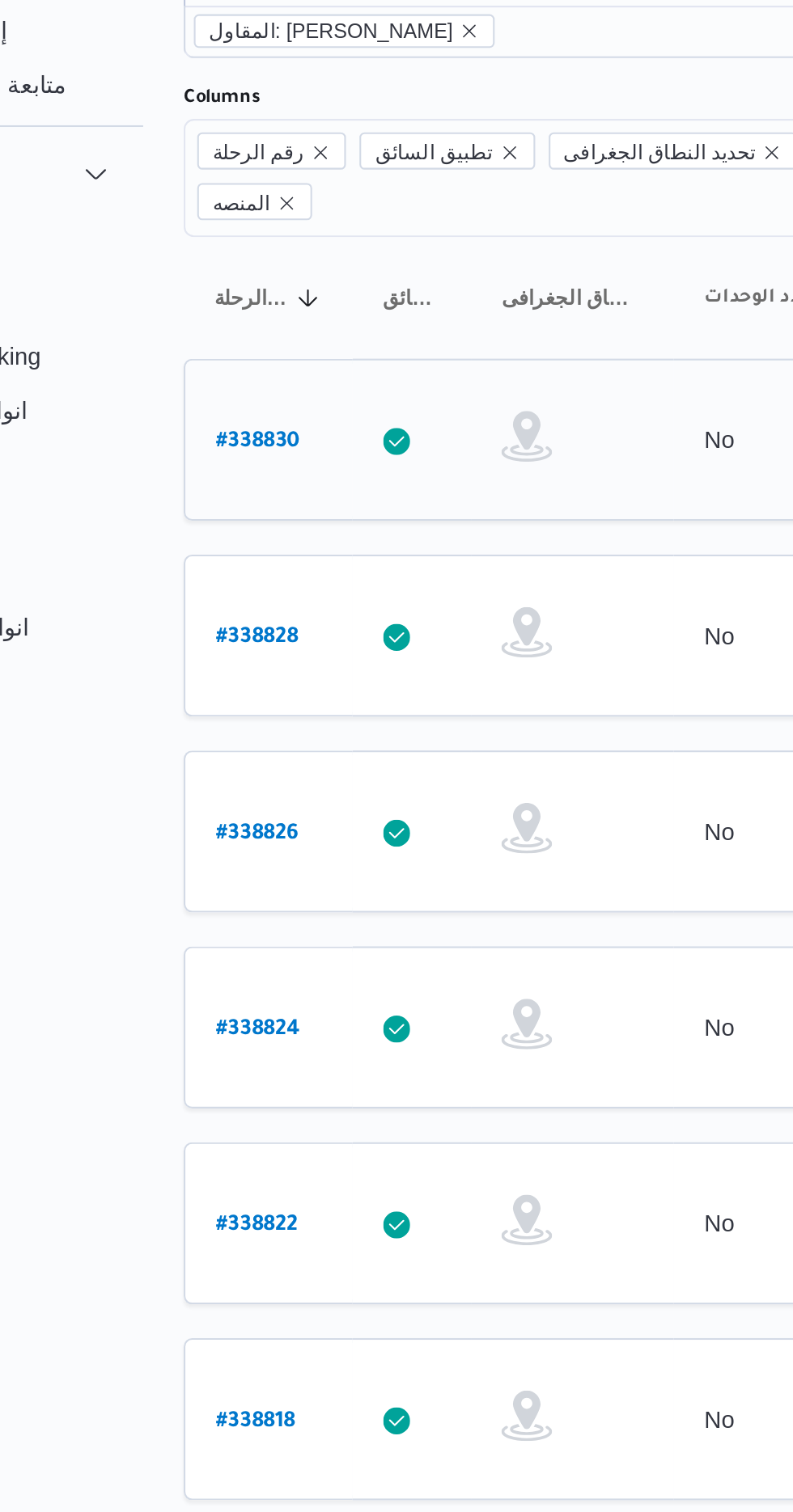
click at [233, 314] on b "# 338830" at bounding box center [245, 320] width 40 height 12
